Goal: Task Accomplishment & Management: Manage account settings

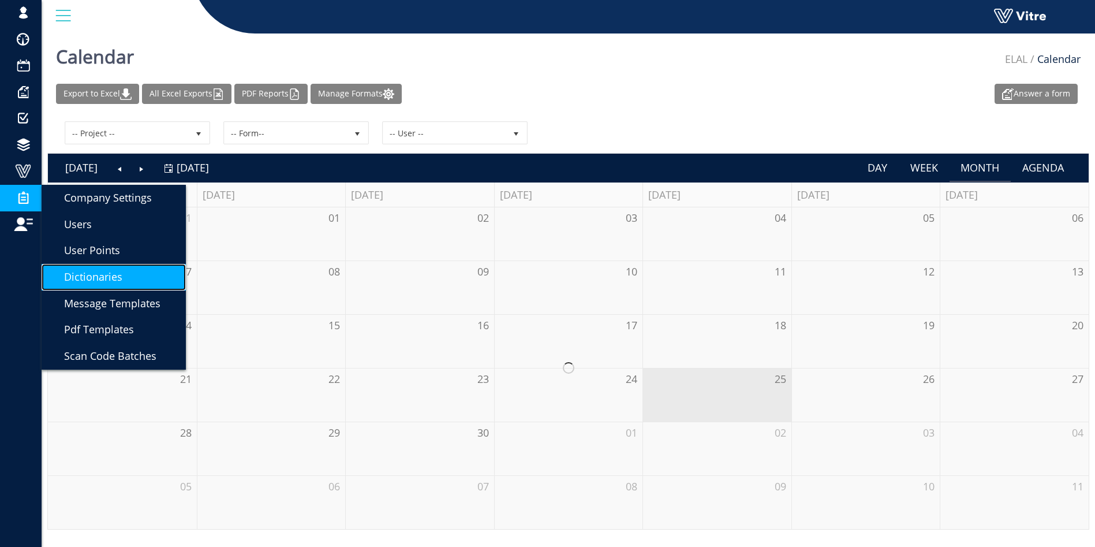
click at [139, 265] on link "Dictionaries" at bounding box center [114, 277] width 144 height 27
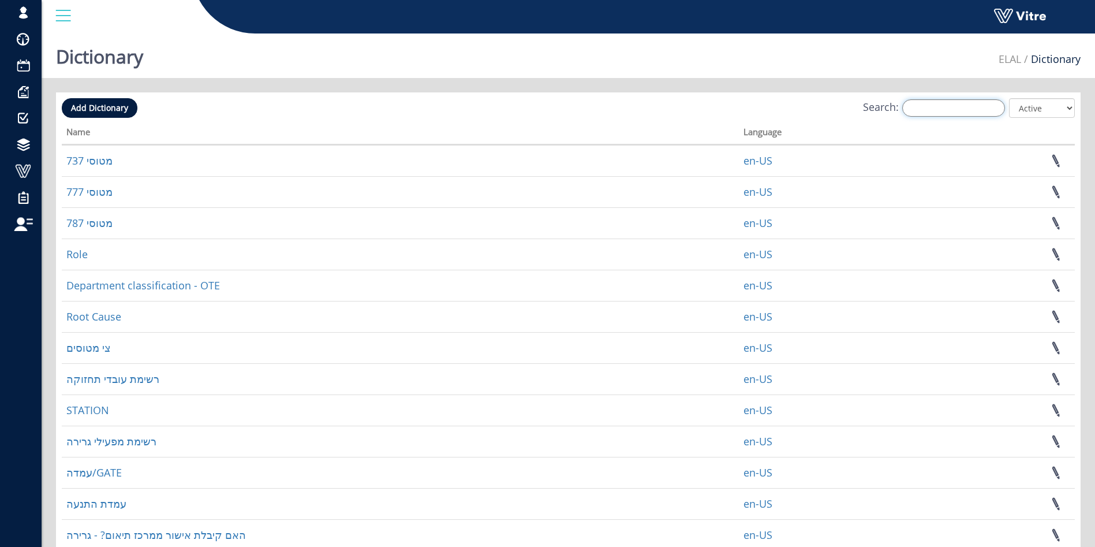
click at [952, 100] on input "Search:" at bounding box center [953, 107] width 103 height 17
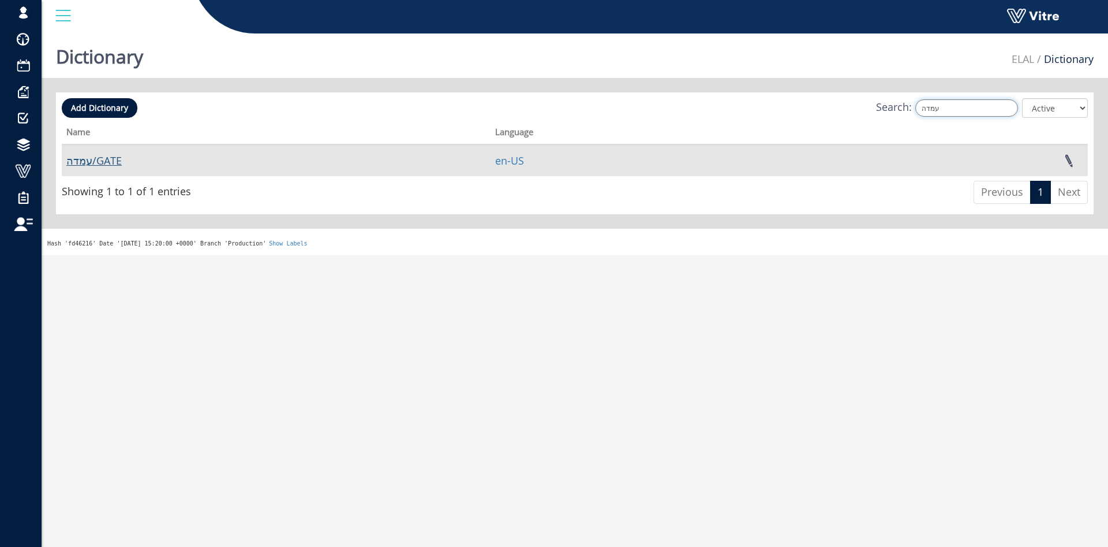
type input "עמדה"
click at [105, 165] on link "עמדה/GATE" at bounding box center [93, 161] width 55 height 14
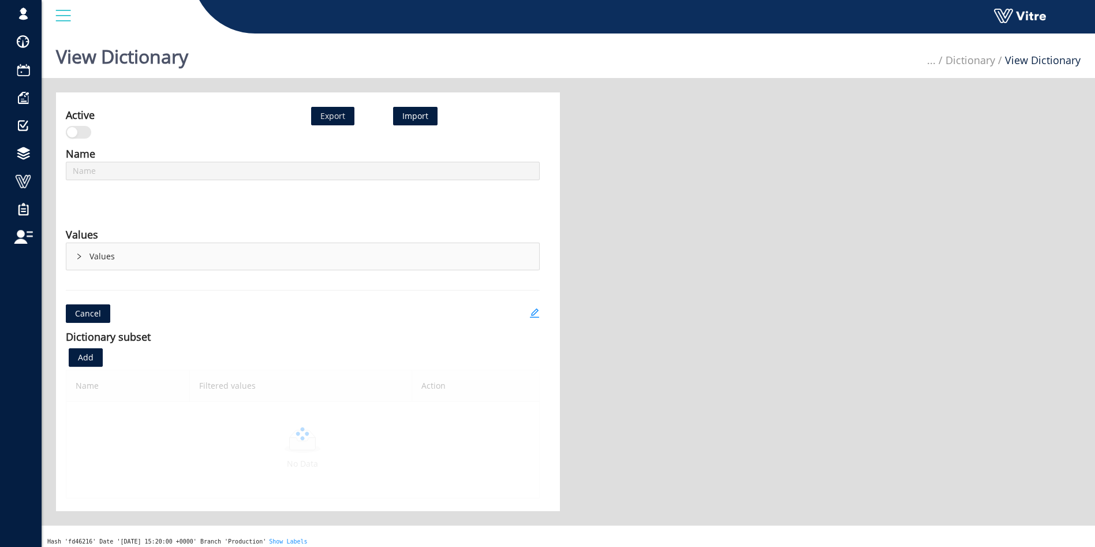
scroll to position [29, 0]
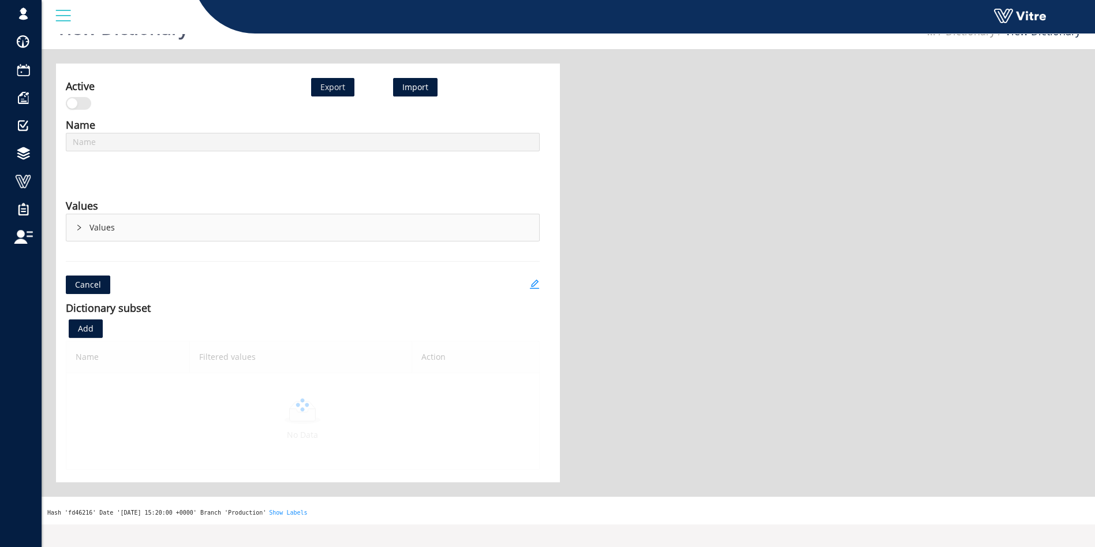
click at [74, 230] on div "Values" at bounding box center [302, 227] width 473 height 27
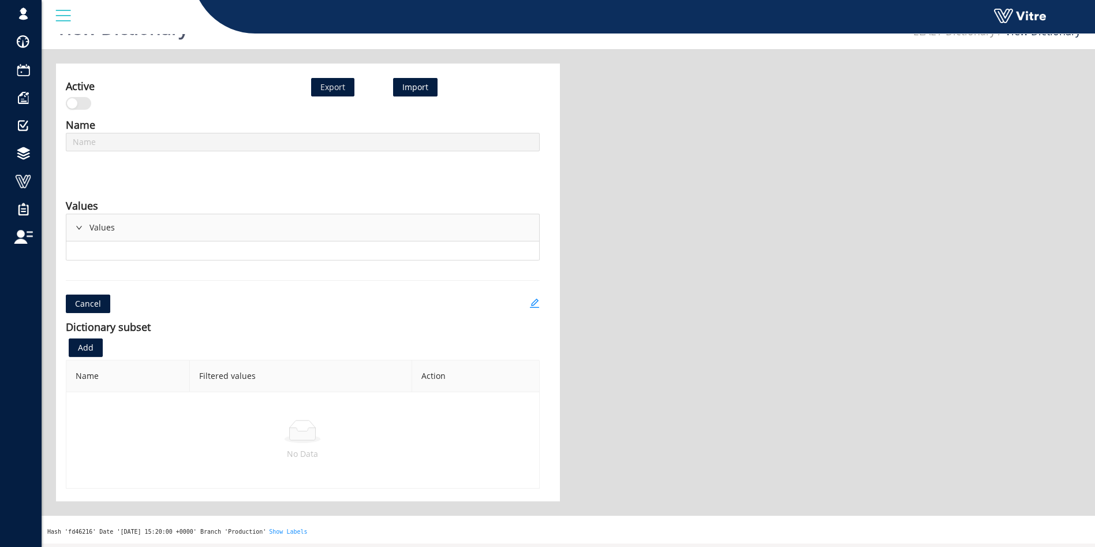
click at [84, 234] on div "Values" at bounding box center [302, 227] width 473 height 27
click at [83, 231] on div "Values" at bounding box center [302, 227] width 473 height 27
click at [83, 230] on div "Values" at bounding box center [302, 227] width 473 height 27
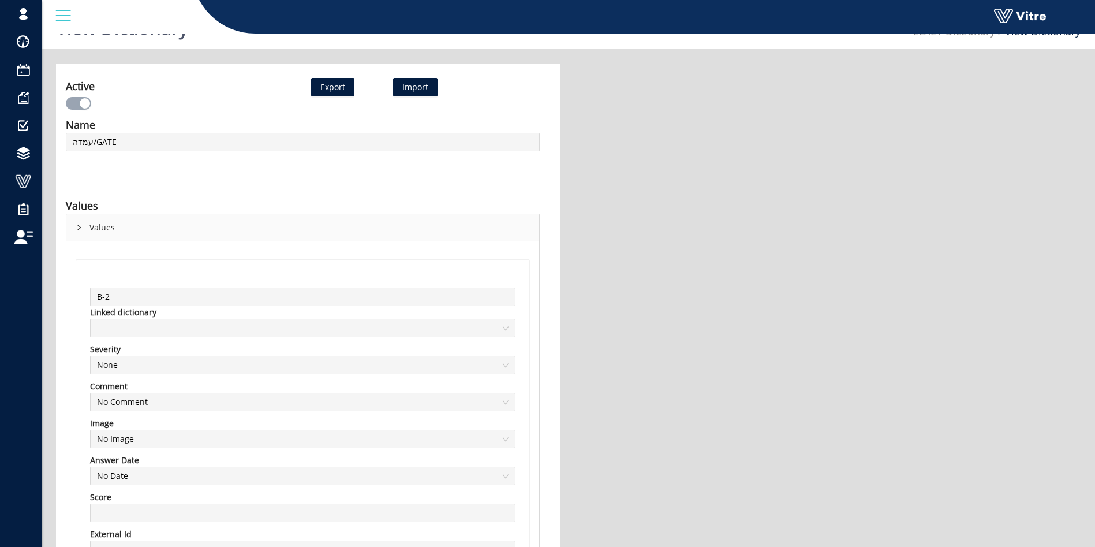
type input "עמדה/GATE"
click at [69, 223] on div "Values" at bounding box center [302, 227] width 473 height 27
click at [83, 216] on div "Values" at bounding box center [302, 227] width 473 height 27
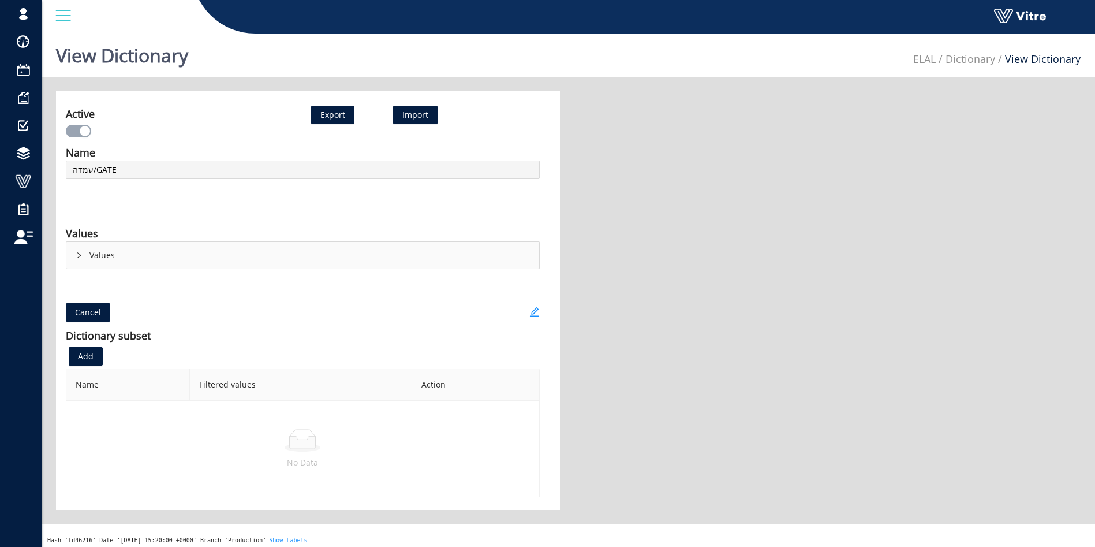
scroll to position [3, 0]
click at [90, 255] on div "Values" at bounding box center [302, 253] width 473 height 27
click at [77, 255] on icon "right" at bounding box center [79, 253] width 7 height 7
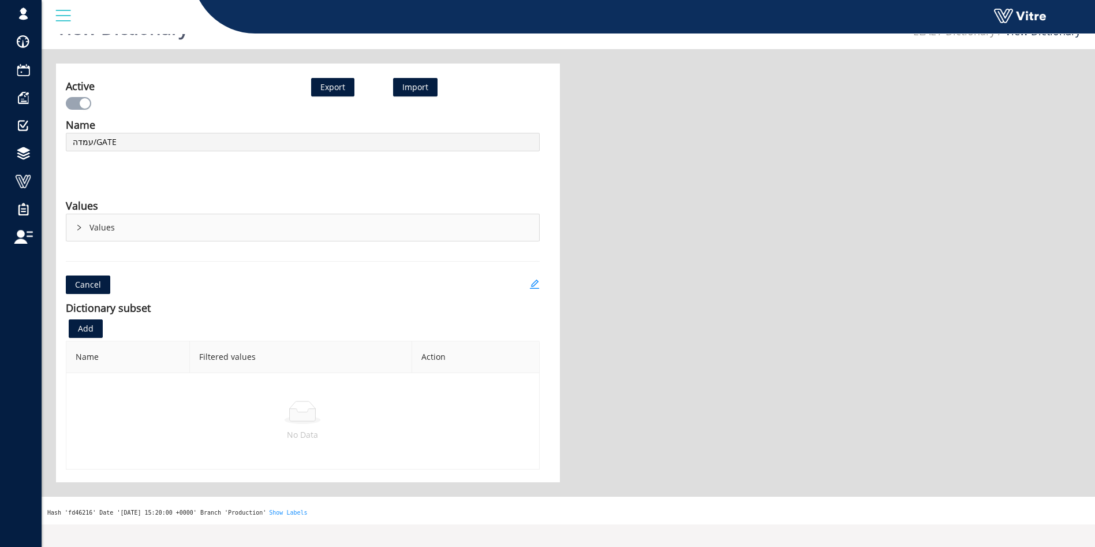
click at [98, 230] on div "Values" at bounding box center [302, 227] width 473 height 27
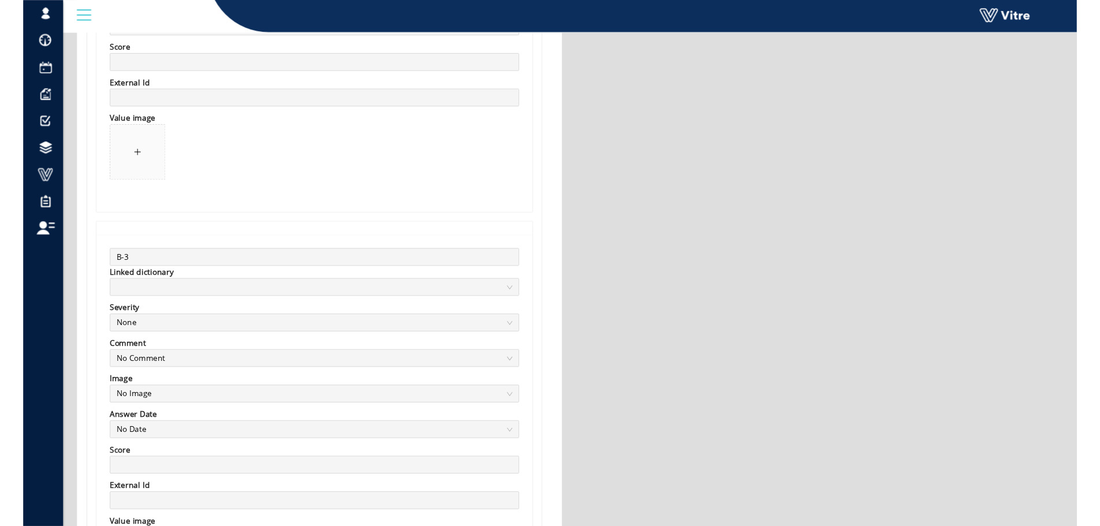
scroll to position [477, 0]
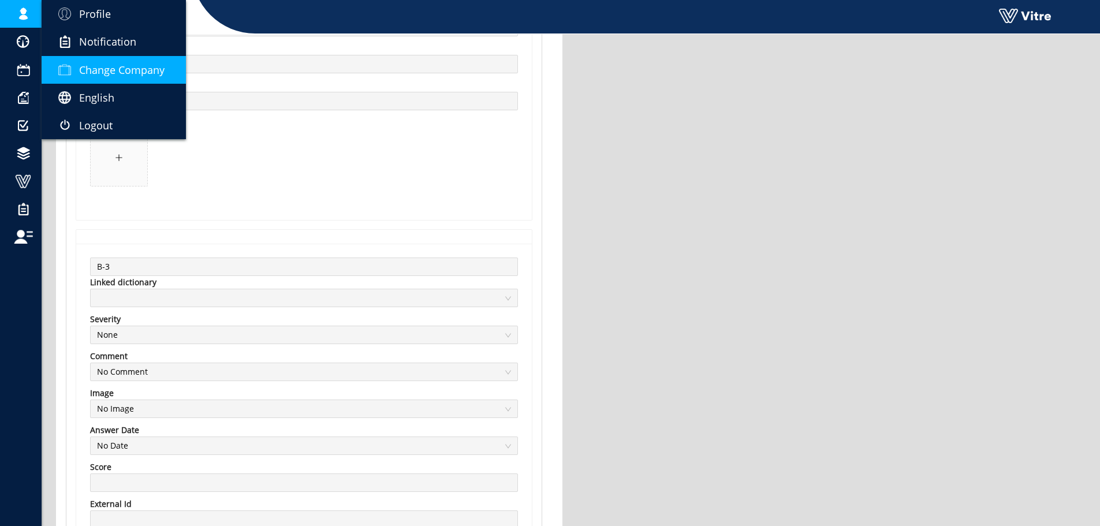
click at [87, 58] on link "Change Company" at bounding box center [114, 70] width 144 height 28
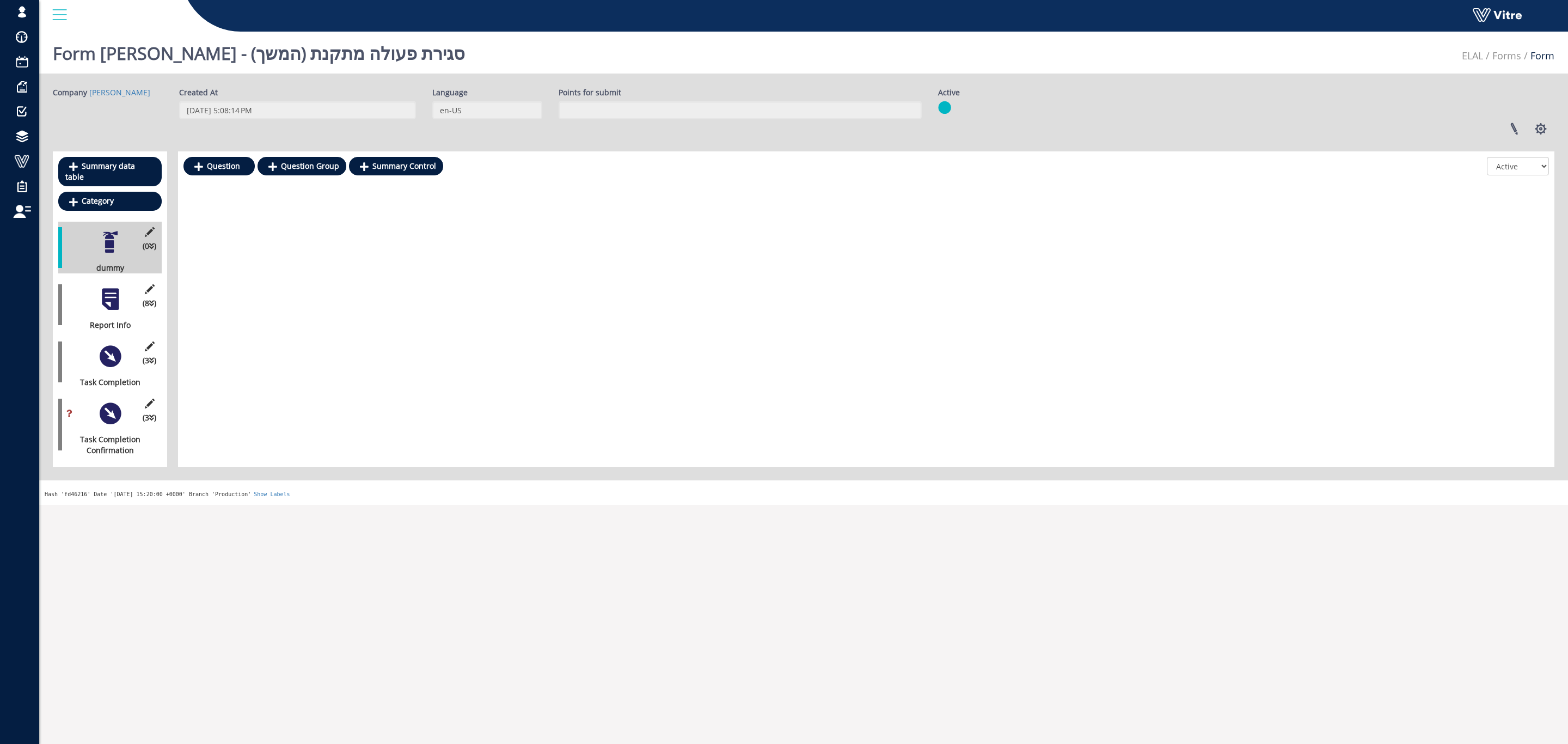
drag, startPoint x: 776, startPoint y: 178, endPoint x: 776, endPoint y: 171, distance: 7.0
click at [776, 176] on div at bounding box center [867, 168] width 1365 height 24
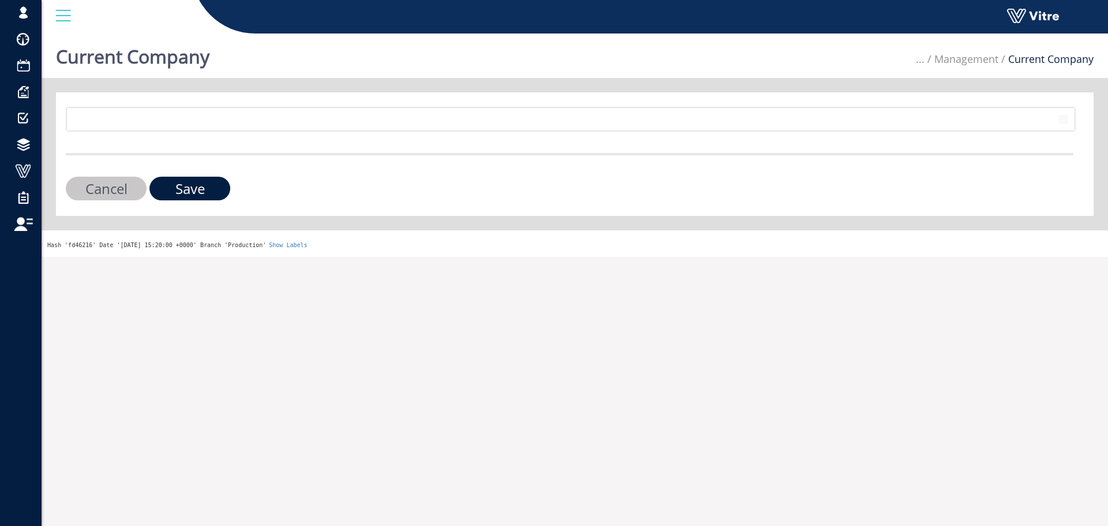
click at [172, 106] on div "89 Cancel Save" at bounding box center [575, 154] width 1038 height 124
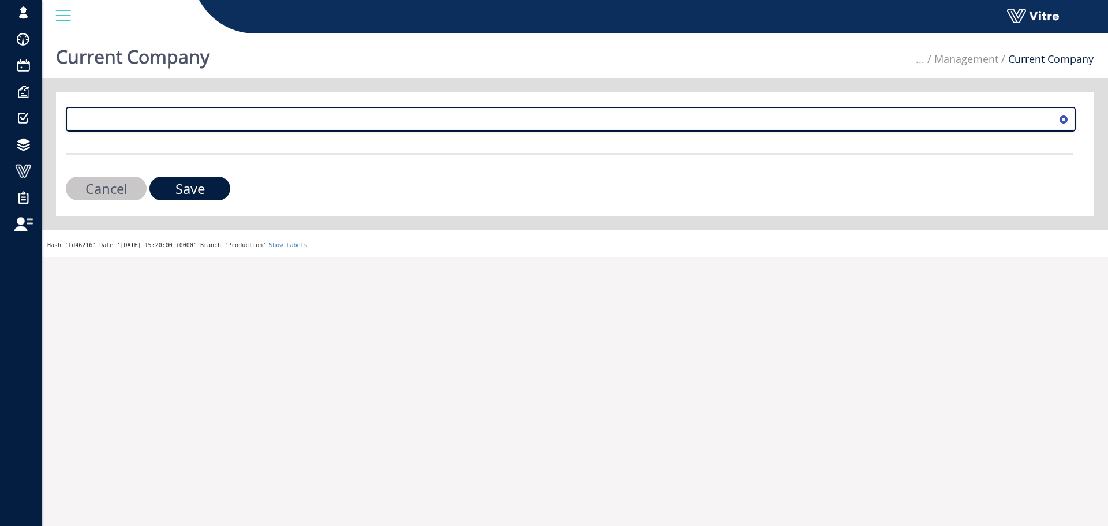
click at [170, 118] on span at bounding box center [561, 119] width 986 height 21
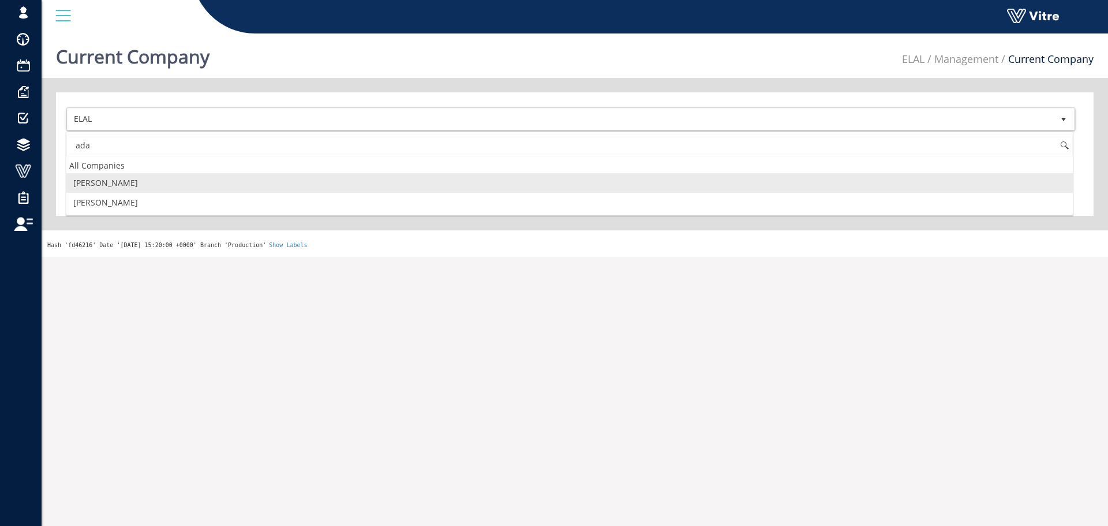
click at [122, 175] on li "[PERSON_NAME]" at bounding box center [569, 183] width 1007 height 20
type input "ada"
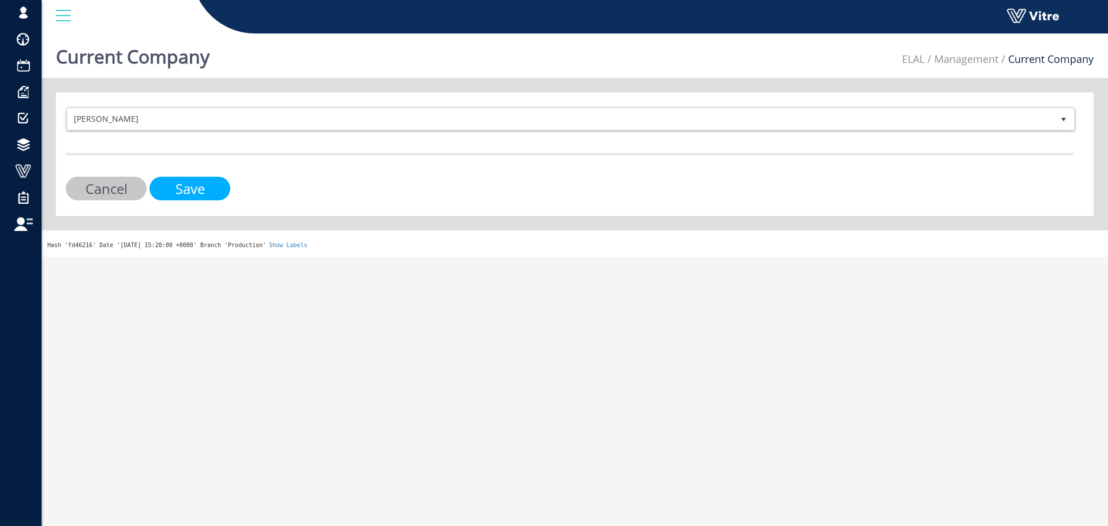
click at [171, 185] on input "Save" at bounding box center [190, 189] width 81 height 24
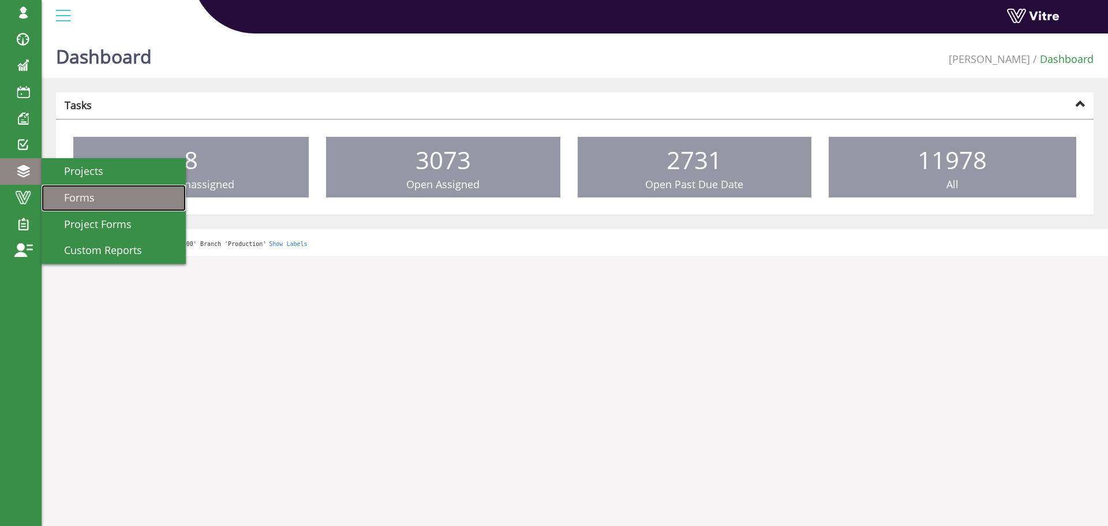
click at [94, 193] on span "Forms" at bounding box center [72, 198] width 44 height 14
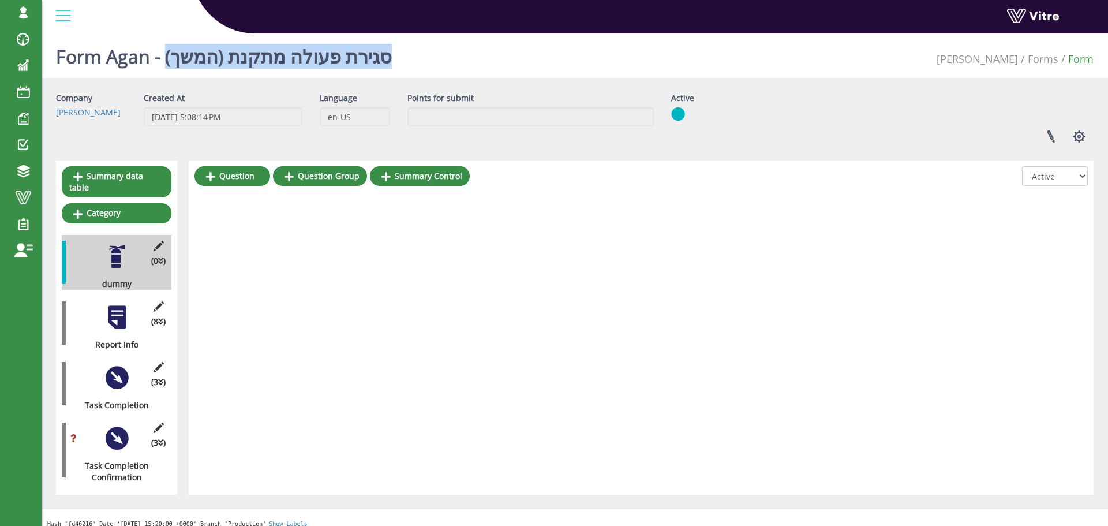
drag, startPoint x: 375, startPoint y: 70, endPoint x: 167, endPoint y: 66, distance: 207.3
click at [167, 66] on div "Form Agan - סגירת פעולה מתקנת (המשך) [PERSON_NAME] Form" at bounding box center [575, 53] width 1067 height 49
click at [1080, 131] on button "button" at bounding box center [1079, 136] width 29 height 31
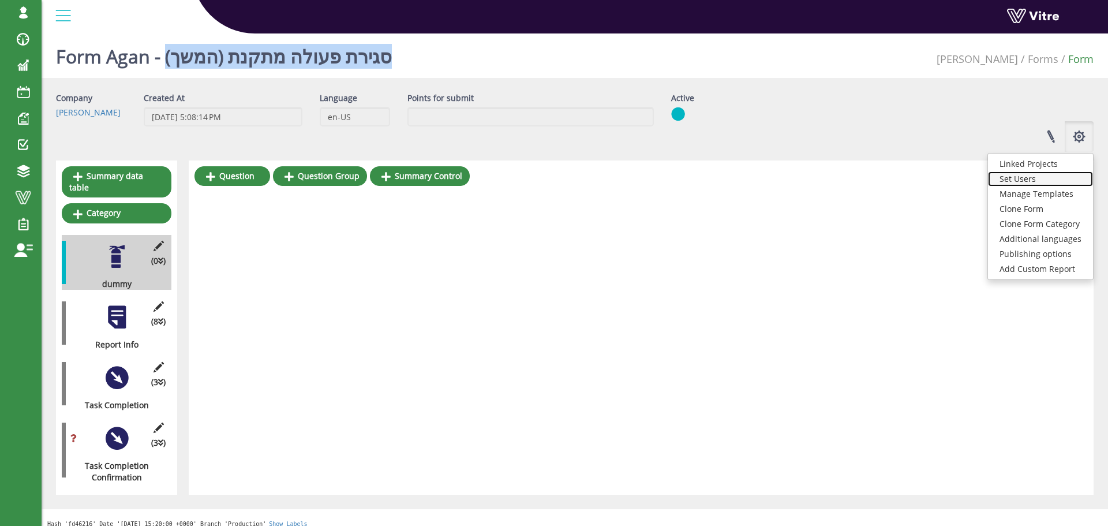
click at [1040, 184] on link "Set Users" at bounding box center [1040, 178] width 105 height 15
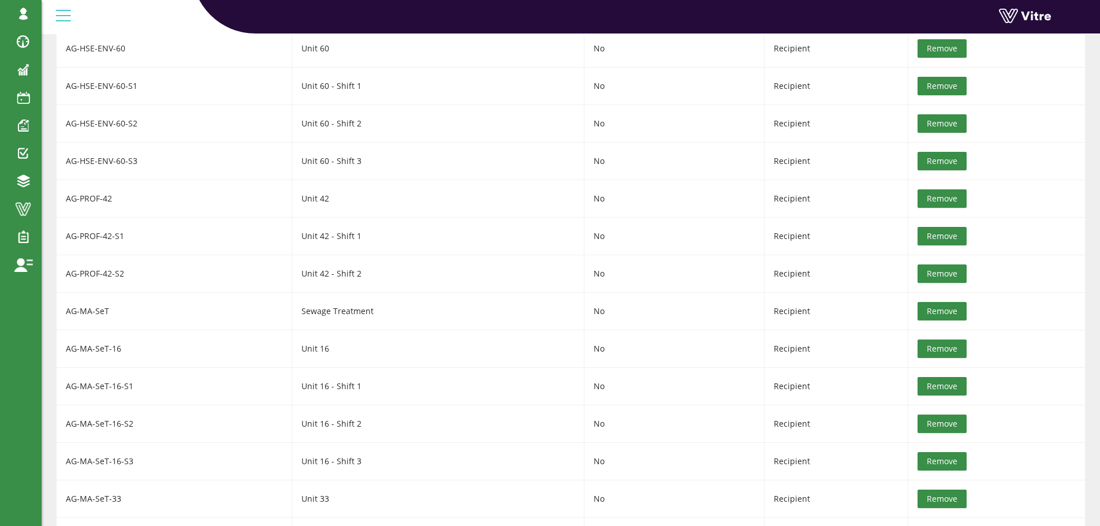
scroll to position [658, 0]
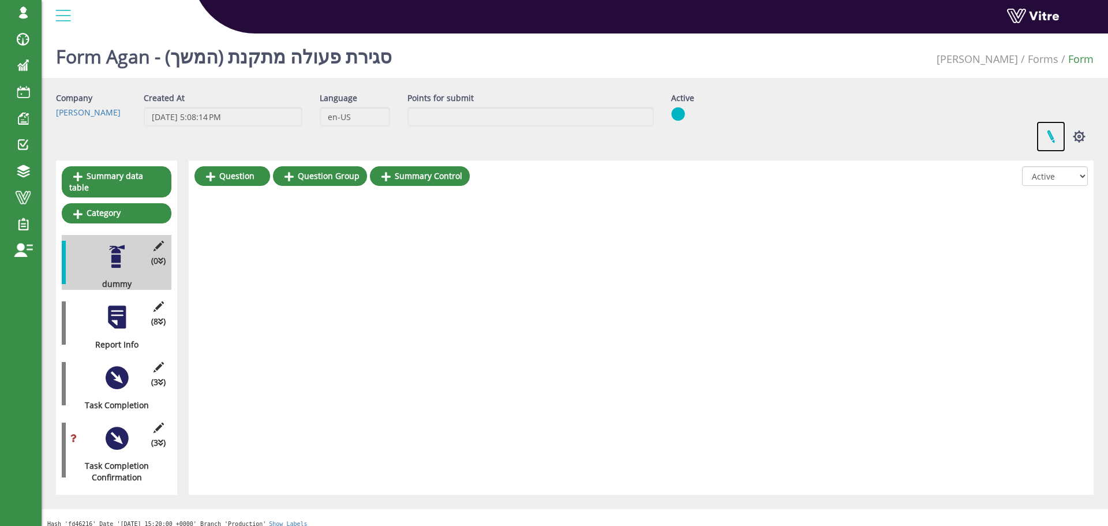
click at [1050, 134] on link at bounding box center [1051, 136] width 29 height 31
click at [1077, 141] on button "button" at bounding box center [1079, 136] width 29 height 31
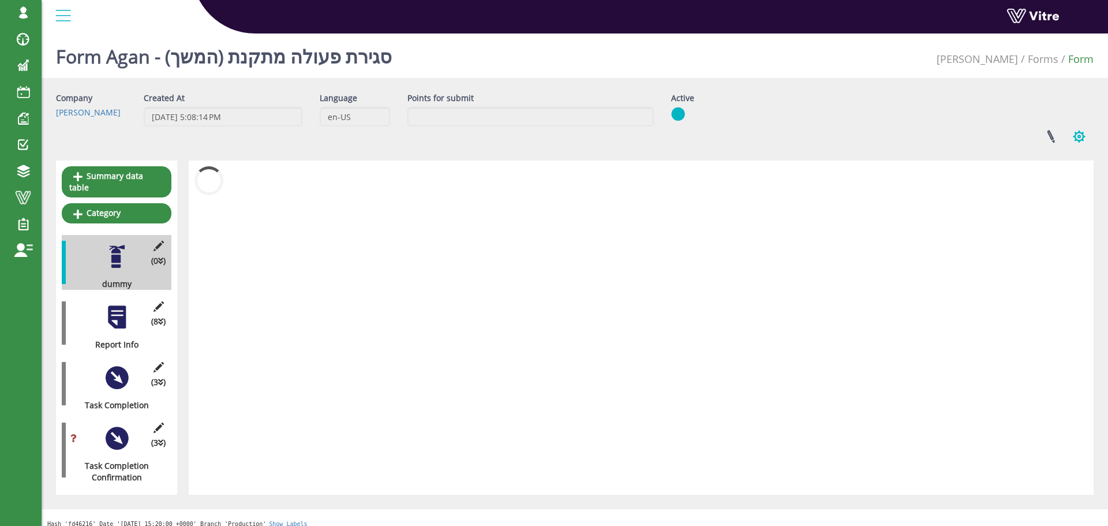
click at [1079, 132] on button "button" at bounding box center [1079, 136] width 29 height 31
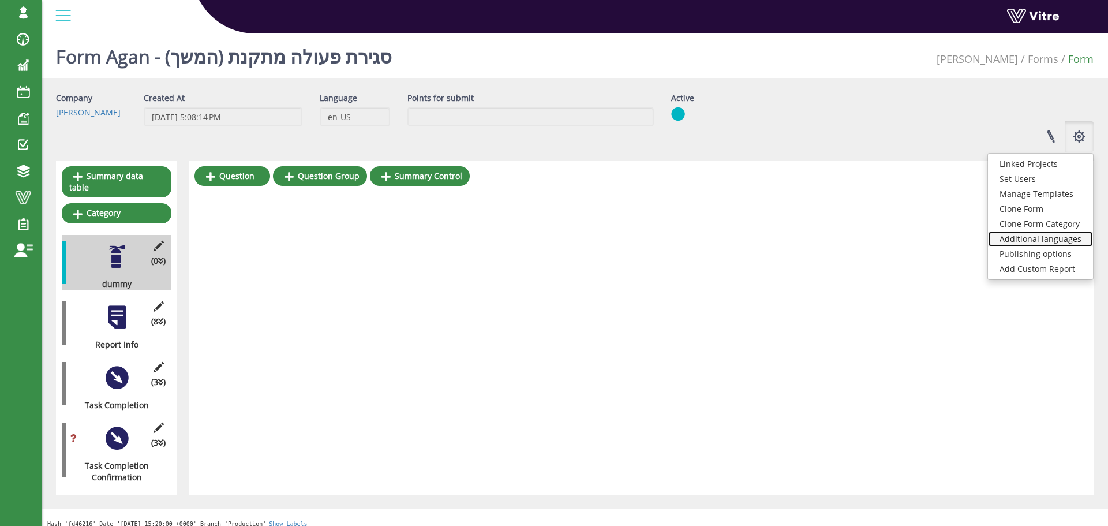
click at [1065, 240] on link "Additional languages" at bounding box center [1040, 238] width 105 height 15
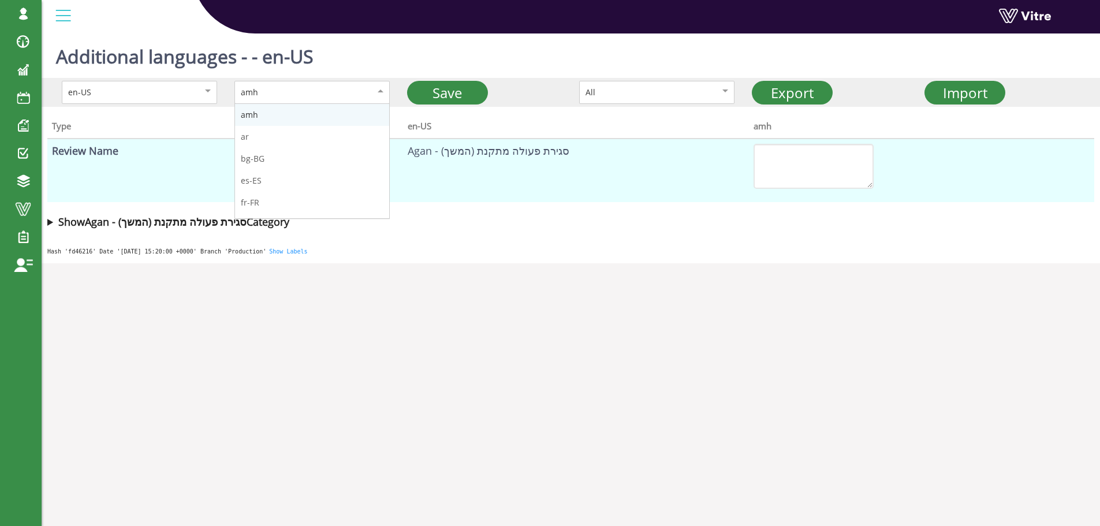
click at [297, 91] on div "amh" at bounding box center [300, 92] width 118 height 13
click at [531, 198] on td "Agan - סגירת פעולה מתקנת (המשך)" at bounding box center [575, 171] width 345 height 64
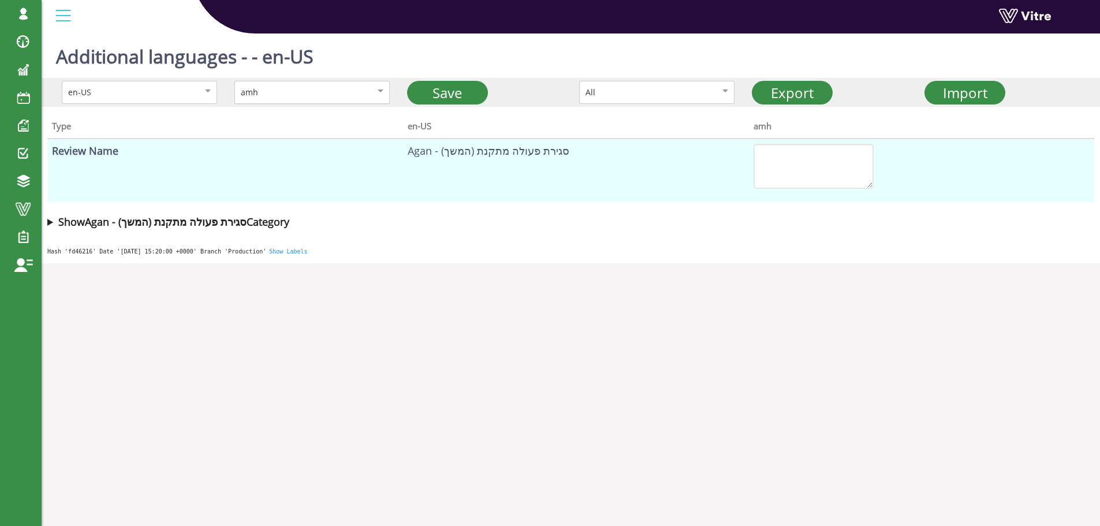
click at [345, 87] on div "amh" at bounding box center [300, 92] width 118 height 13
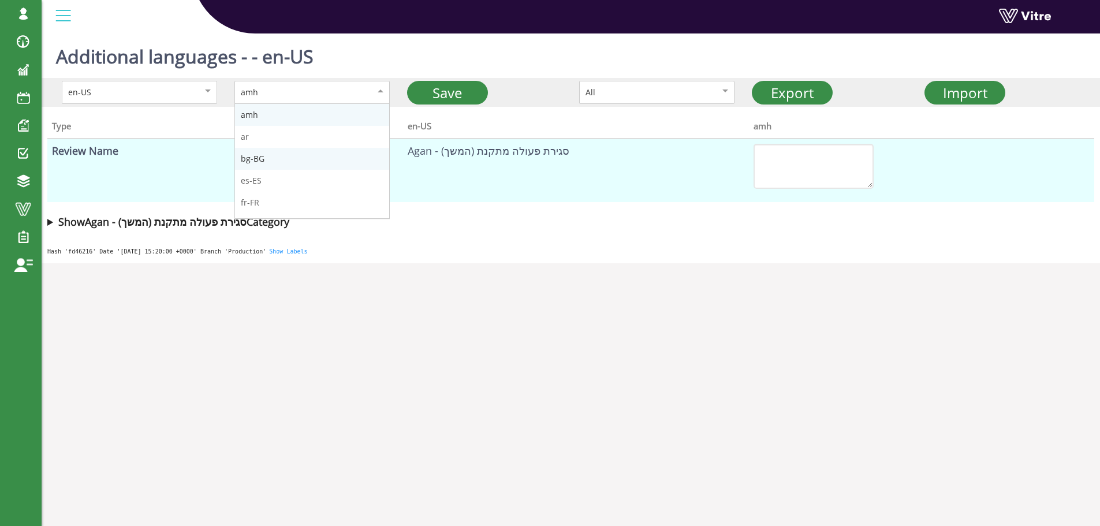
scroll to position [58, 0]
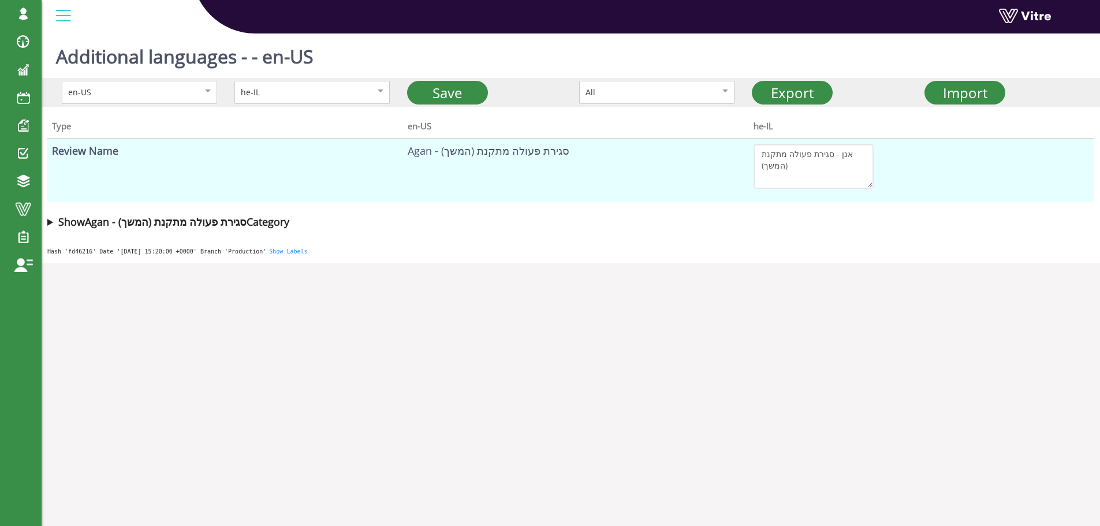
drag, startPoint x: 115, startPoint y: 118, endPoint x: 158, endPoint y: 125, distance: 43.3
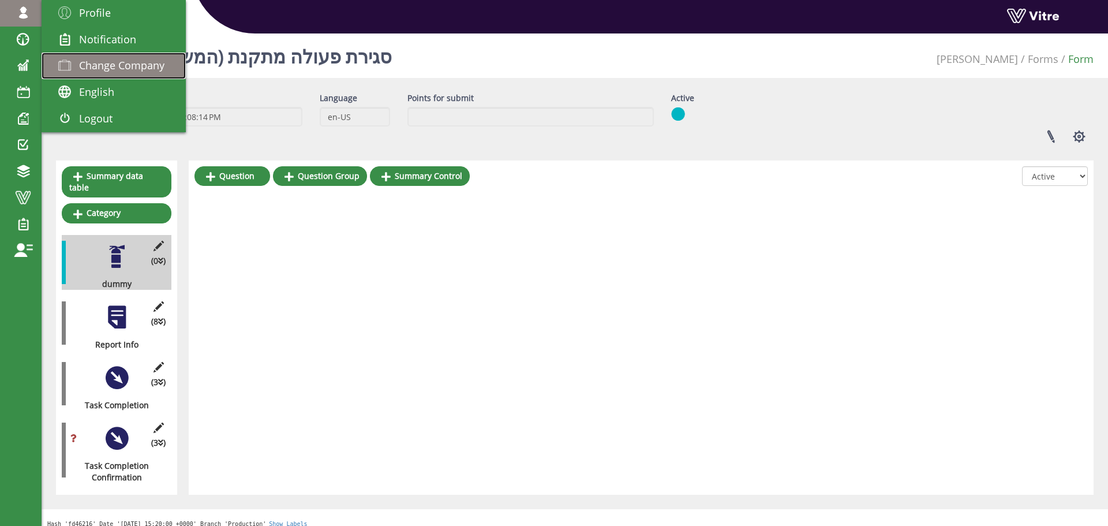
click at [126, 65] on span "Change Company" at bounding box center [121, 65] width 85 height 14
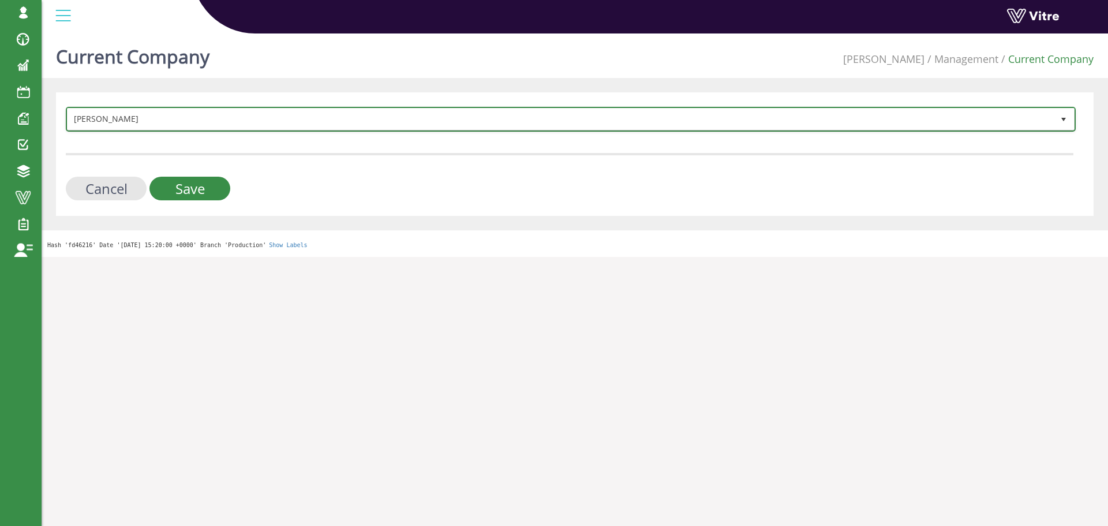
click at [246, 118] on span "Adama" at bounding box center [561, 119] width 986 height 21
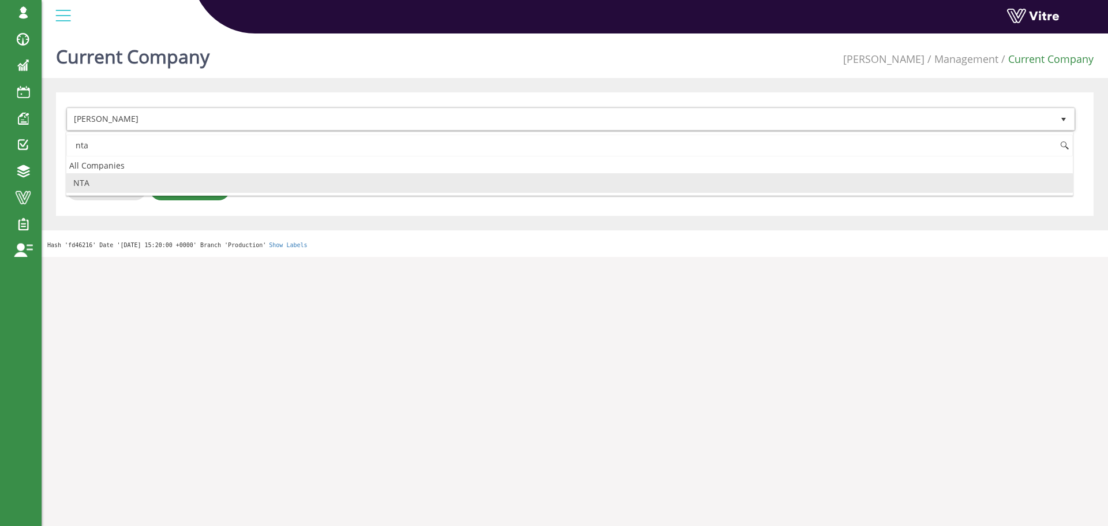
click at [152, 175] on li "NTA" at bounding box center [569, 183] width 1007 height 20
type input "nta"
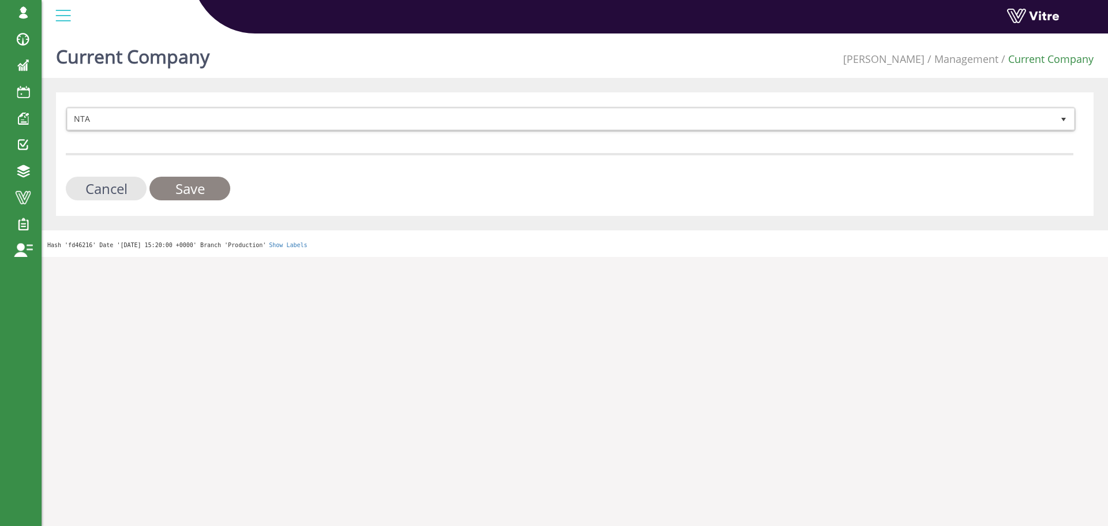
click at [179, 186] on input "Save" at bounding box center [190, 189] width 81 height 24
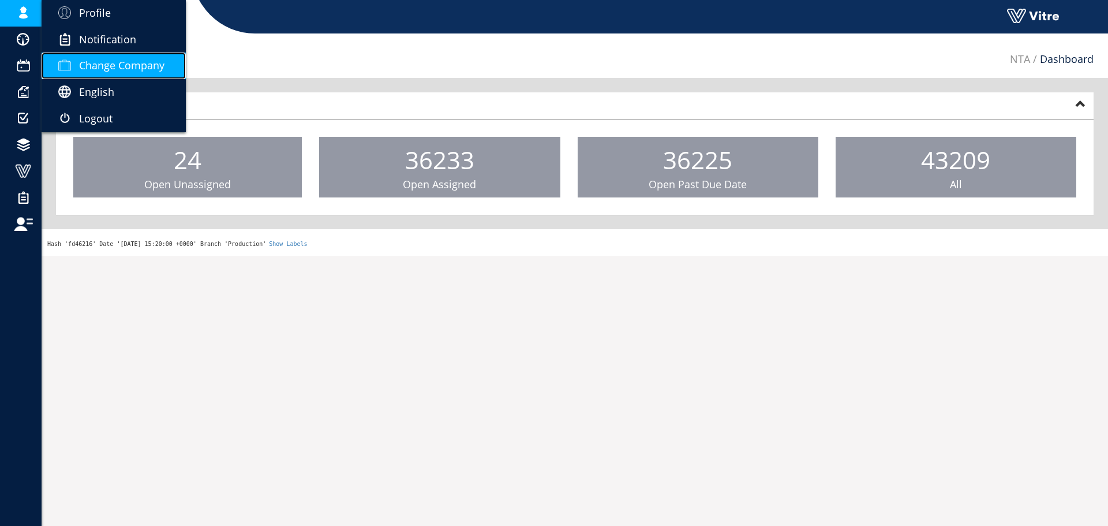
click at [94, 70] on span "Change Company" at bounding box center [121, 65] width 85 height 14
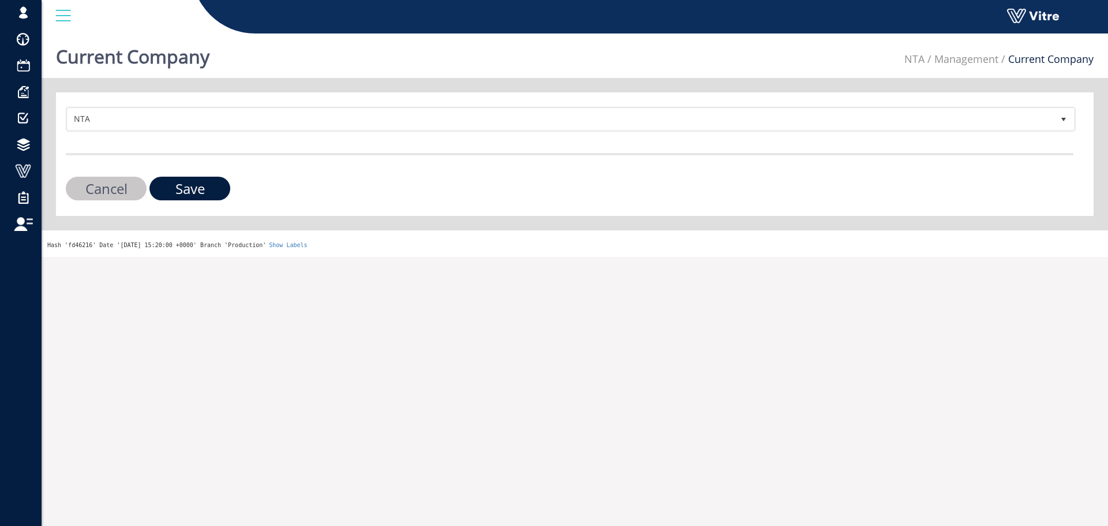
drag, startPoint x: 124, startPoint y: 46, endPoint x: 136, endPoint y: 40, distance: 14.0
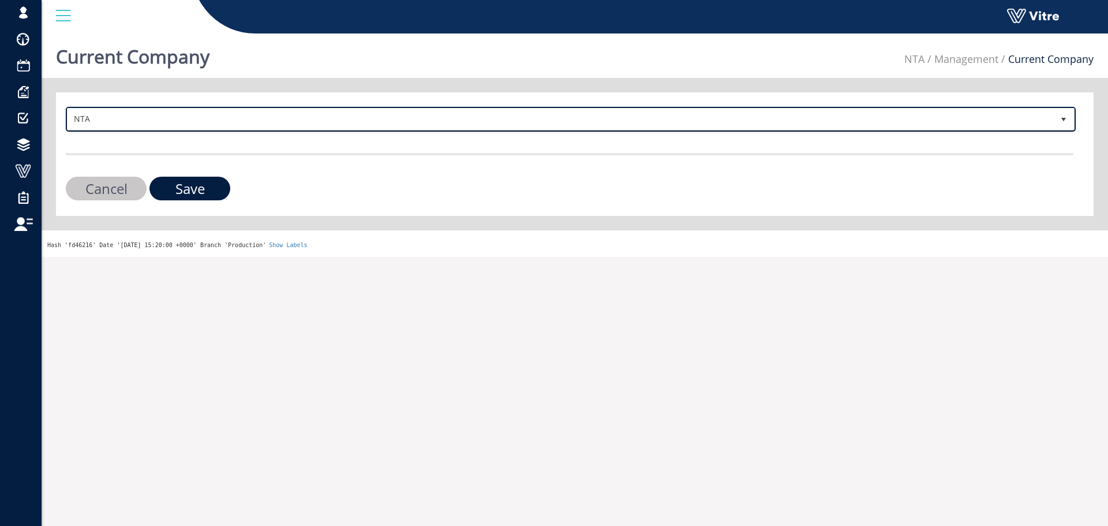
click at [253, 114] on span "NTA" at bounding box center [561, 119] width 986 height 21
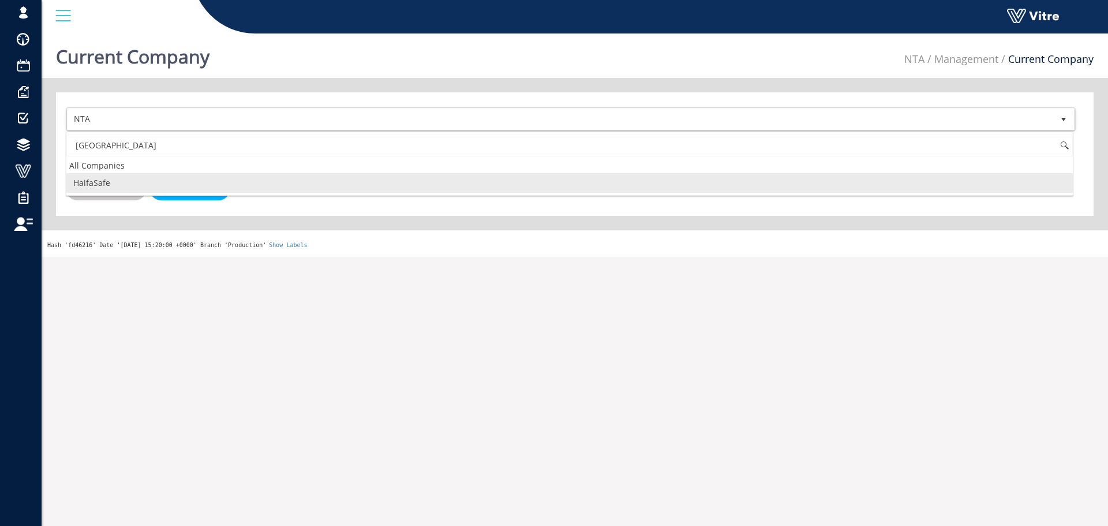
drag, startPoint x: 133, startPoint y: 180, endPoint x: 163, endPoint y: 185, distance: 31.0
click at [134, 180] on li "HaifaSafe" at bounding box center [569, 183] width 1007 height 20
type input "haifa"
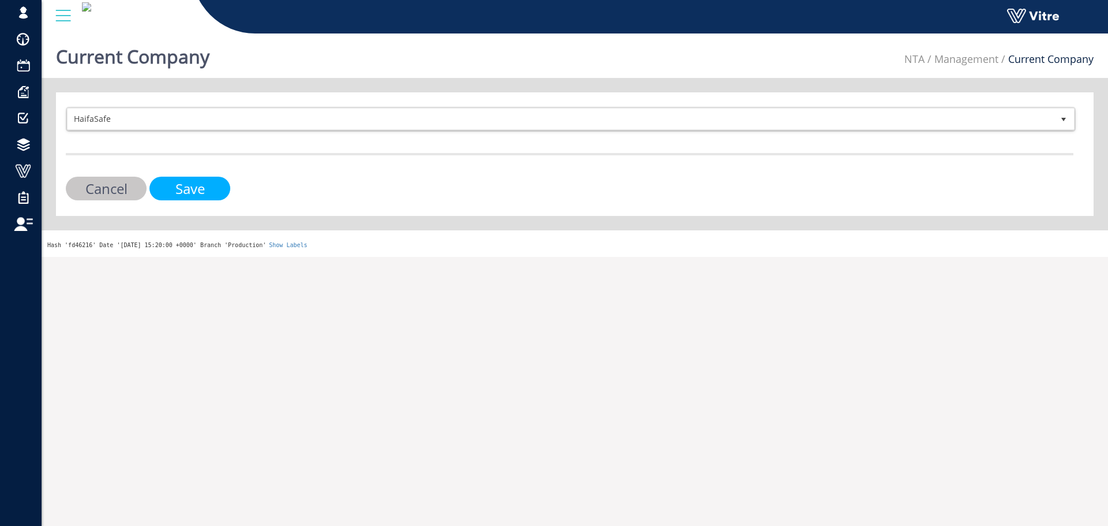
click at [180, 186] on input "Save" at bounding box center [190, 189] width 81 height 24
